Goal: Task Accomplishment & Management: Manage account settings

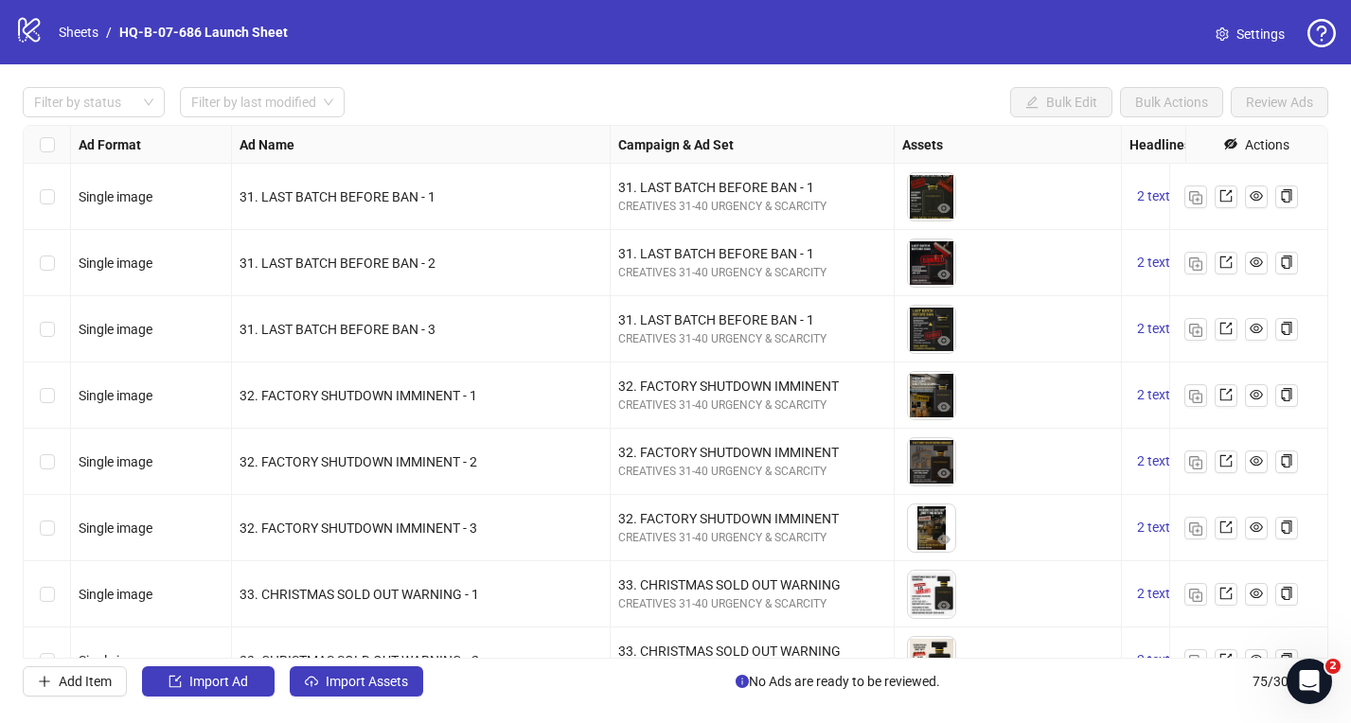
click at [36, 25] on icon "logo/logo-mobile" at bounding box center [29, 29] width 28 height 28
click at [1266, 28] on span "Settings" at bounding box center [1261, 34] width 48 height 21
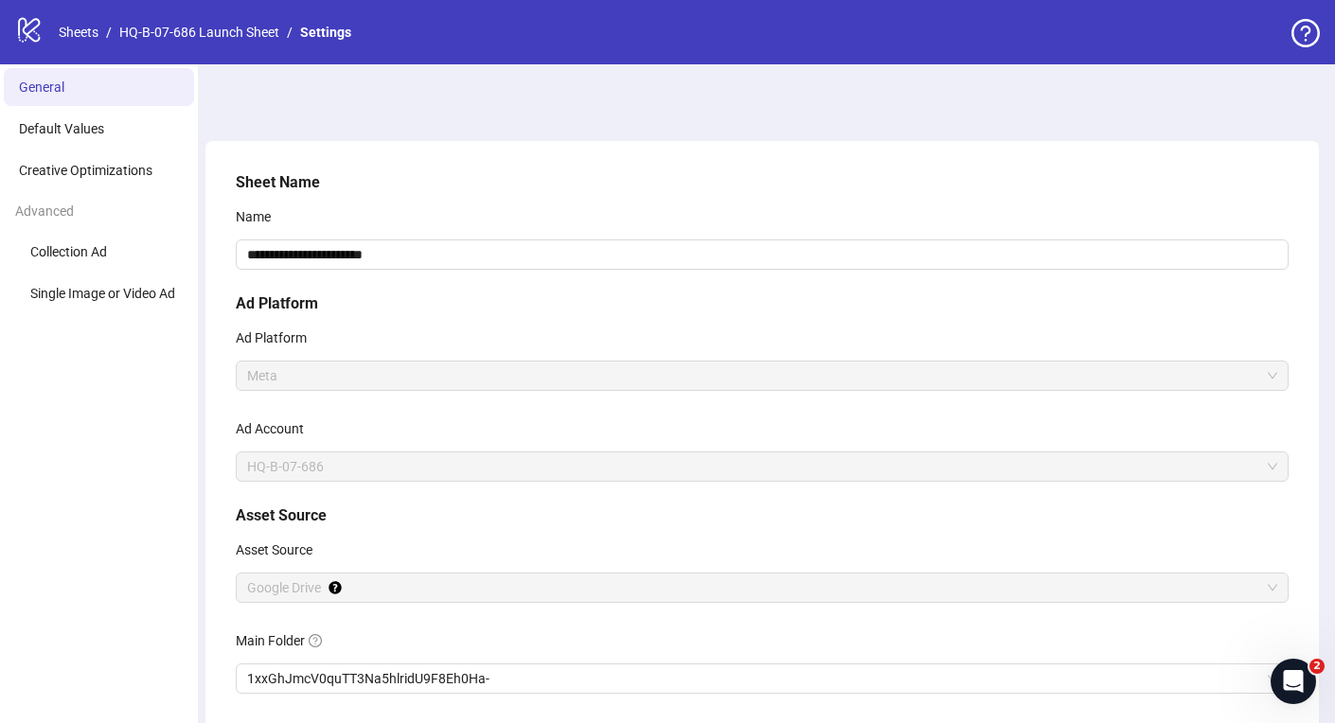
click at [22, 30] on icon "logo/logo-mobile" at bounding box center [29, 29] width 28 height 28
click at [74, 32] on link "Sheets" at bounding box center [78, 32] width 47 height 21
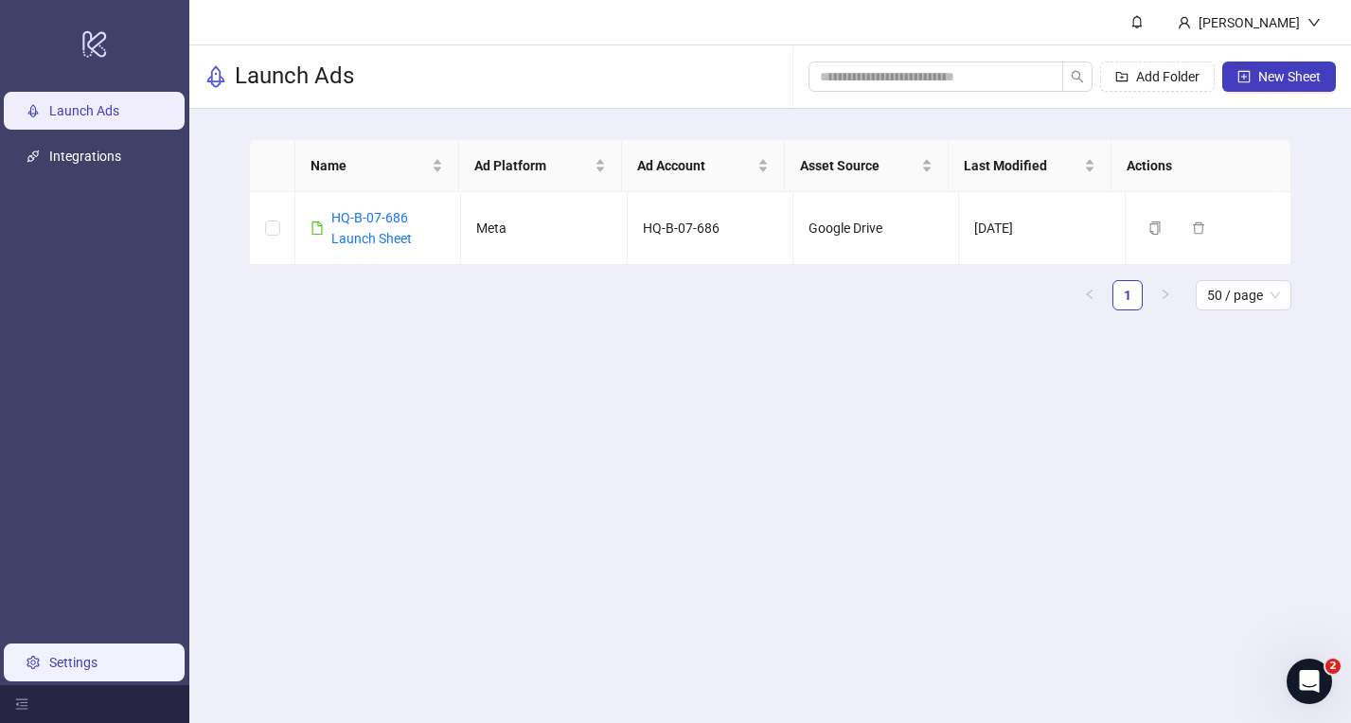
click at [84, 665] on link "Settings" at bounding box center [73, 662] width 48 height 15
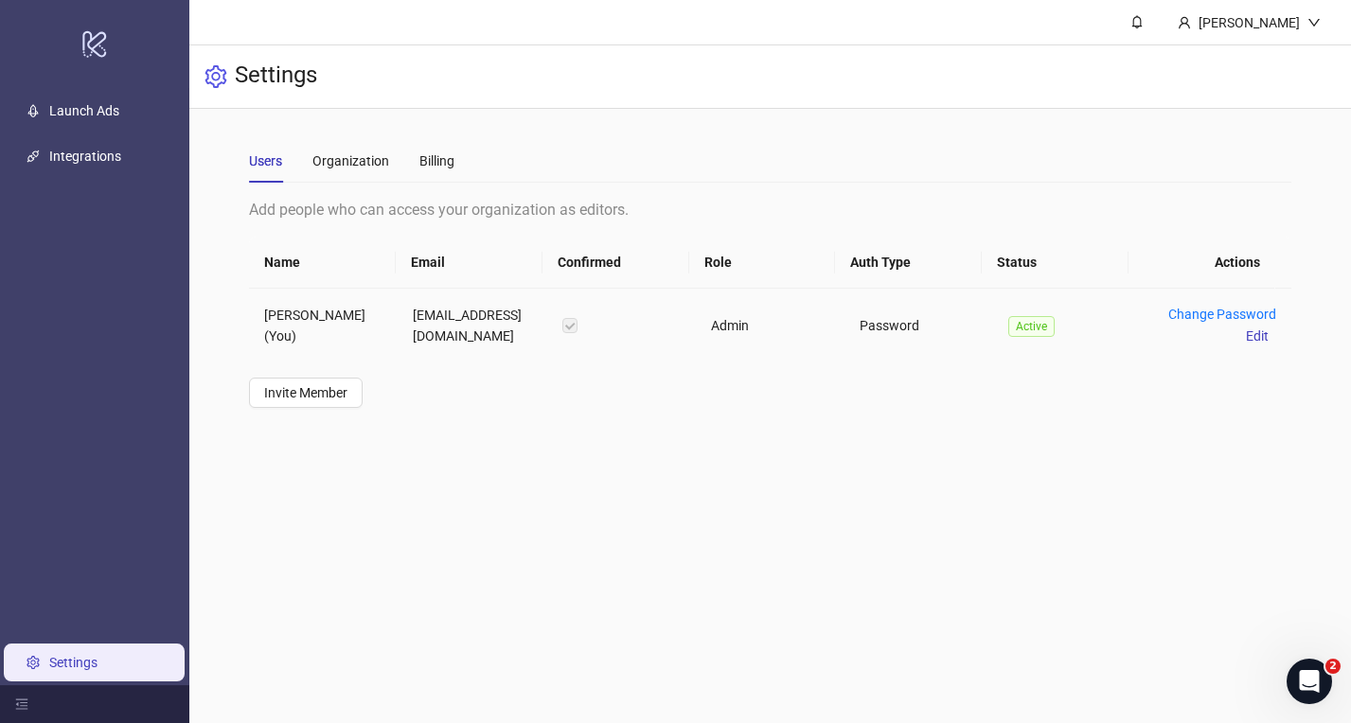
click at [333, 337] on td "[PERSON_NAME] (You)" at bounding box center [323, 326] width 149 height 74
click at [427, 152] on div "Billing" at bounding box center [436, 161] width 35 height 21
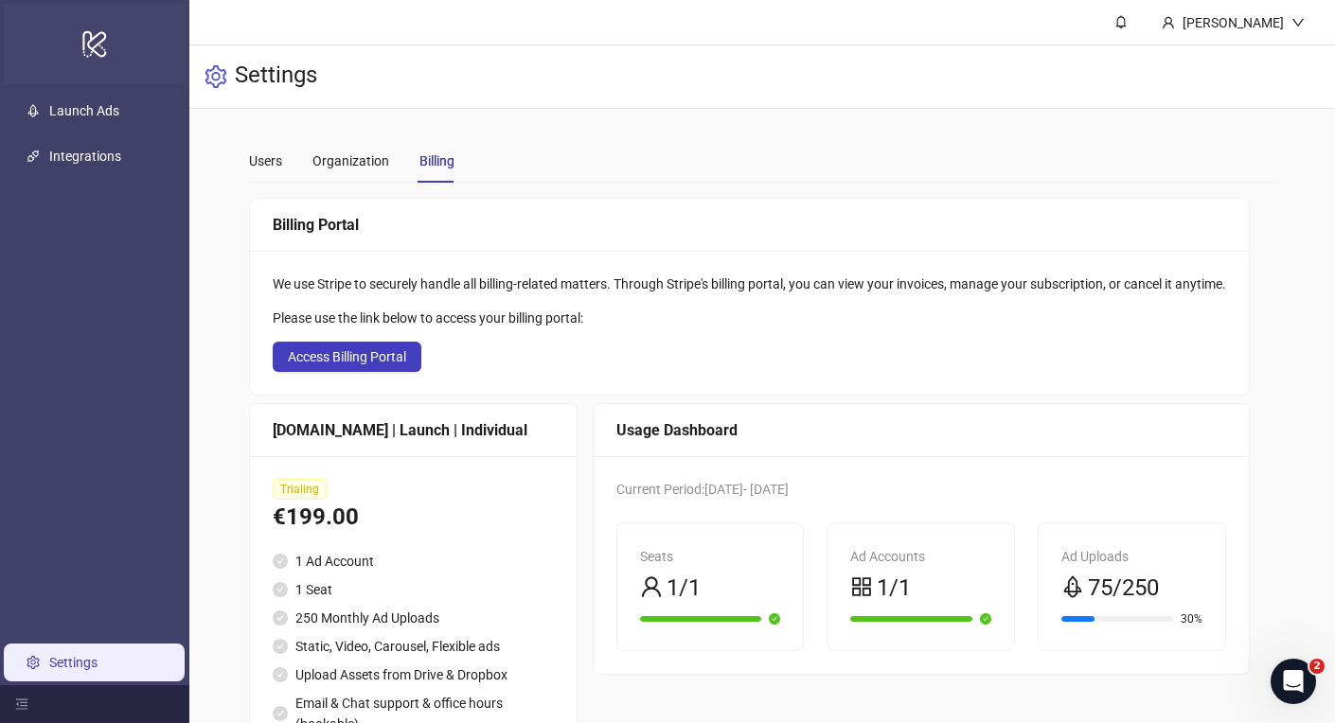
click at [102, 60] on icon "logo/logo-mobile" at bounding box center [94, 43] width 27 height 45
